Goal: Information Seeking & Learning: Learn about a topic

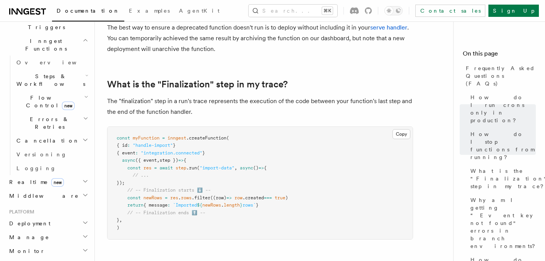
scroll to position [214, 0]
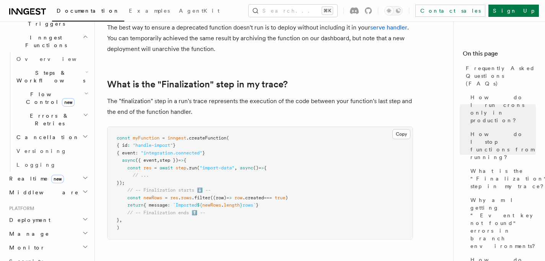
click at [30, 216] on span "Deployment" at bounding box center [28, 220] width 44 height 8
click at [47, 244] on span "Environments & Apps" at bounding box center [49, 251] width 66 height 14
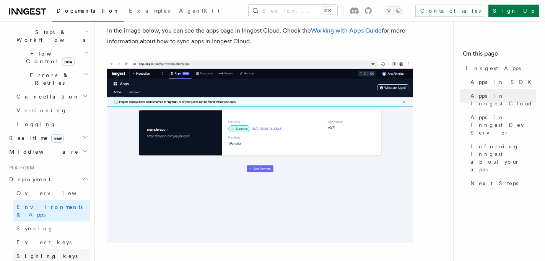
scroll to position [245, 0]
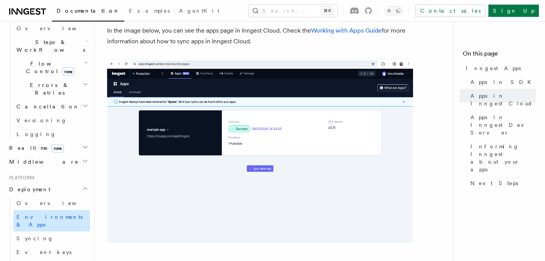
click at [58, 214] on span "Environments & Apps" at bounding box center [49, 221] width 66 height 14
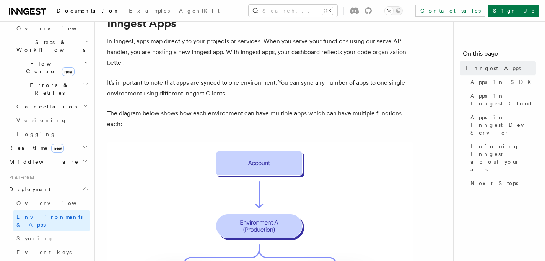
scroll to position [38, 0]
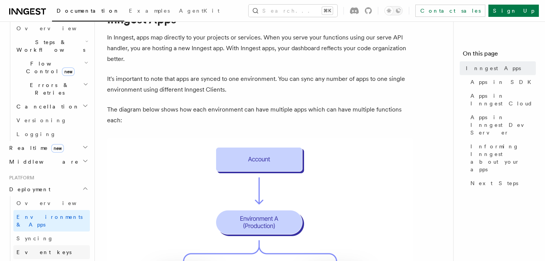
click at [34, 249] on span "Event keys" at bounding box center [43, 252] width 55 height 6
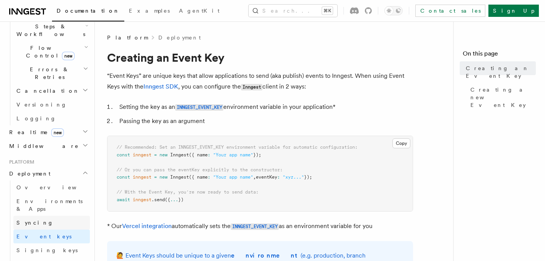
scroll to position [267, 0]
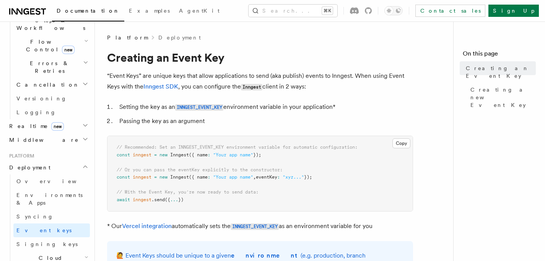
click at [49, 254] on span "Cloud Providers Setup" at bounding box center [48, 265] width 71 height 23
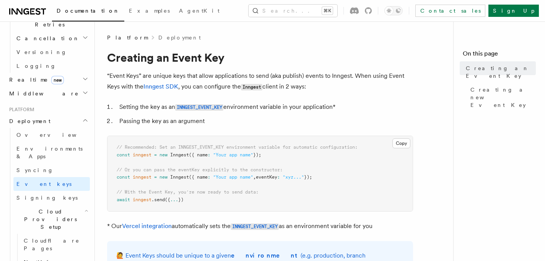
scroll to position [313, 0]
click at [59, 208] on span "Cloud Providers Setup" at bounding box center [48, 219] width 71 height 23
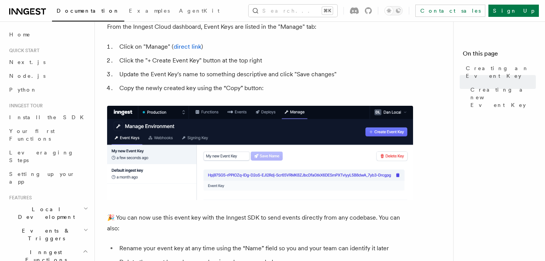
scroll to position [373, 0]
